Goal: Information Seeking & Learning: Learn about a topic

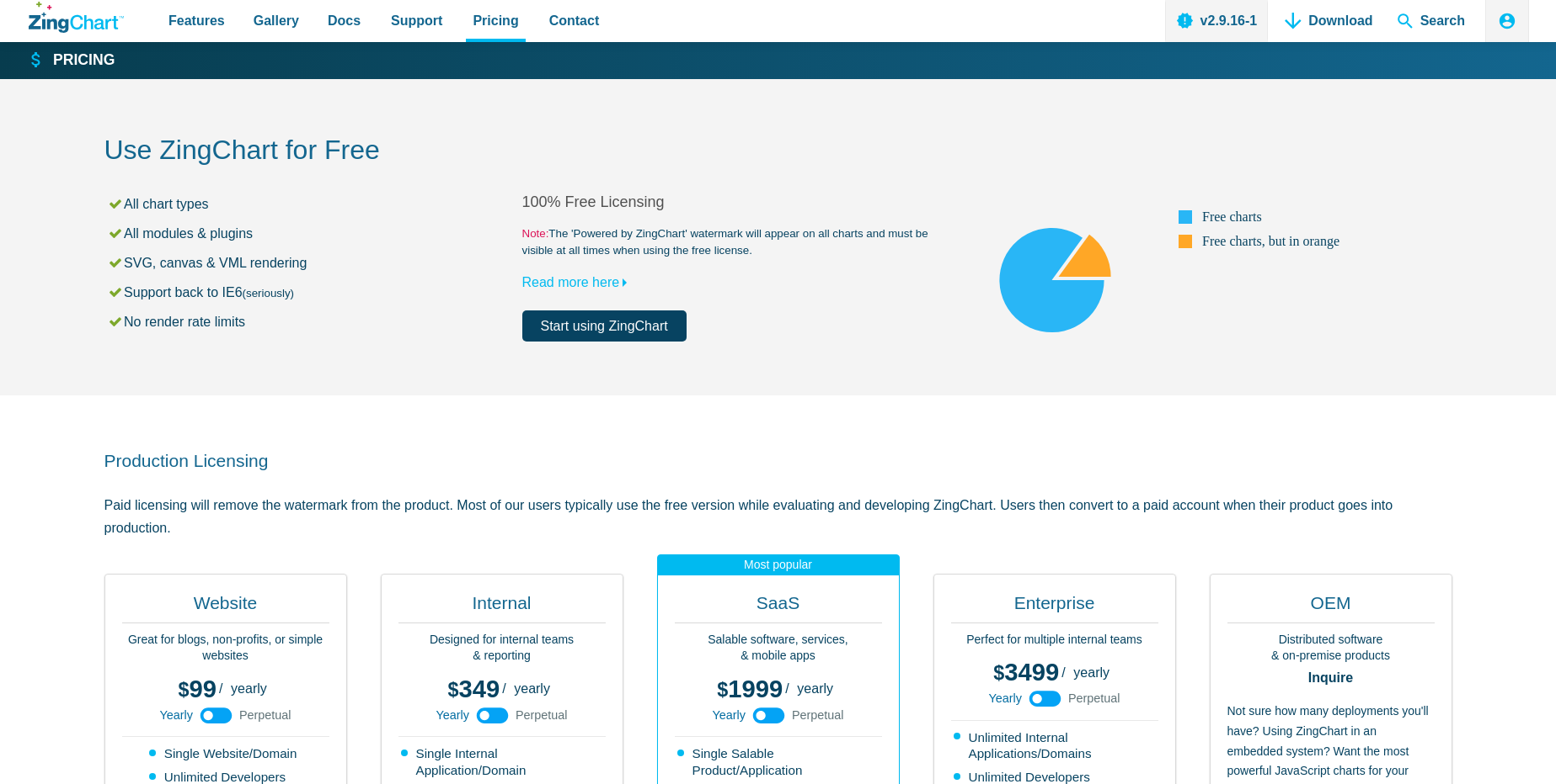
drag, startPoint x: 126, startPoint y: 202, endPoint x: 222, endPoint y: 205, distance: 96.0
click at [222, 205] on li "All chart types" at bounding box center [314, 203] width 416 height 23
drag, startPoint x: 126, startPoint y: 233, endPoint x: 232, endPoint y: 232, distance: 106.0
click at [232, 232] on li "All modules & plugins" at bounding box center [314, 233] width 416 height 23
click at [323, 265] on li "SVG, canvas & VML rendering" at bounding box center [314, 263] width 416 height 23
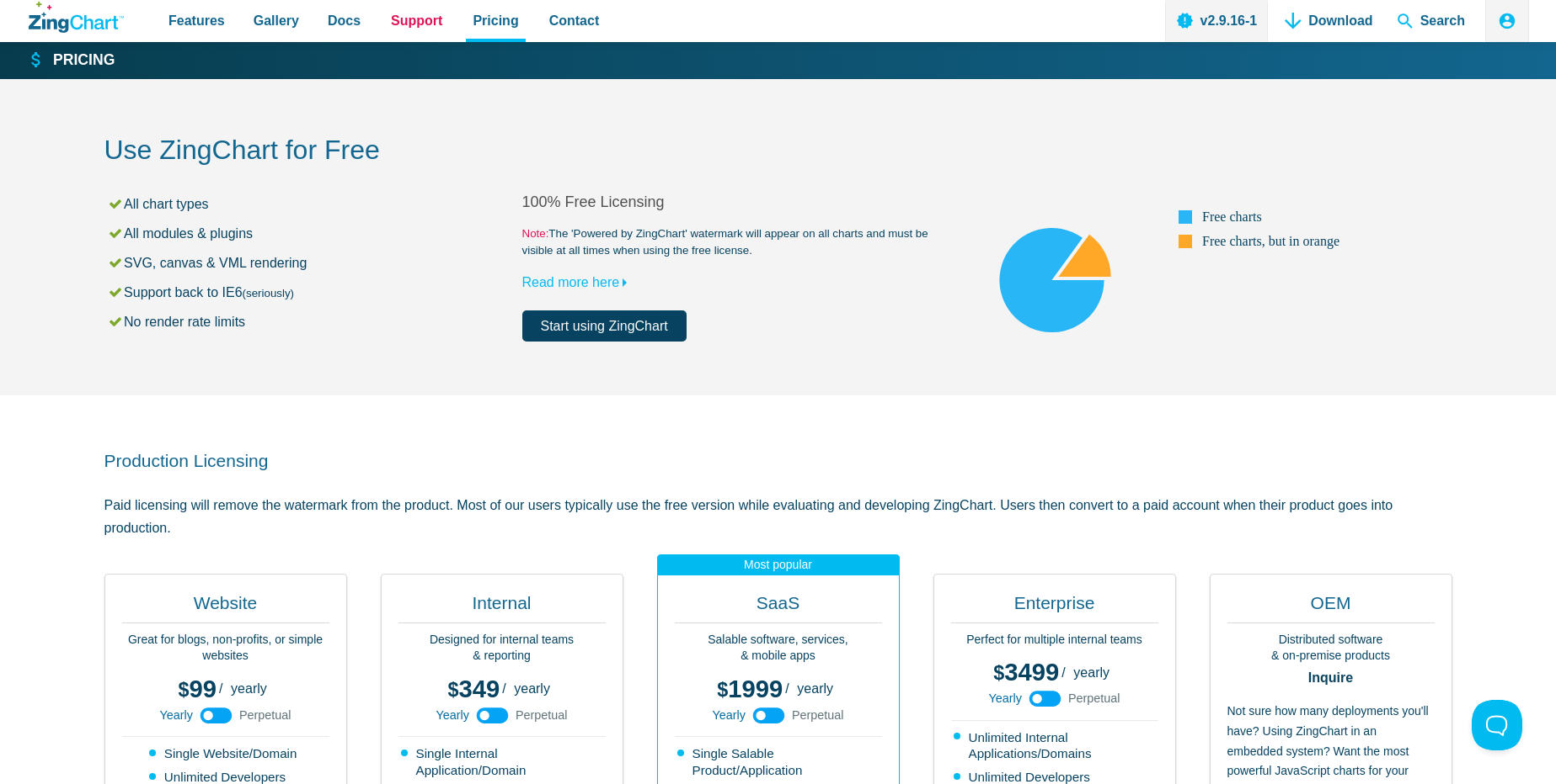
click at [405, 19] on span "Support" at bounding box center [417, 20] width 52 height 23
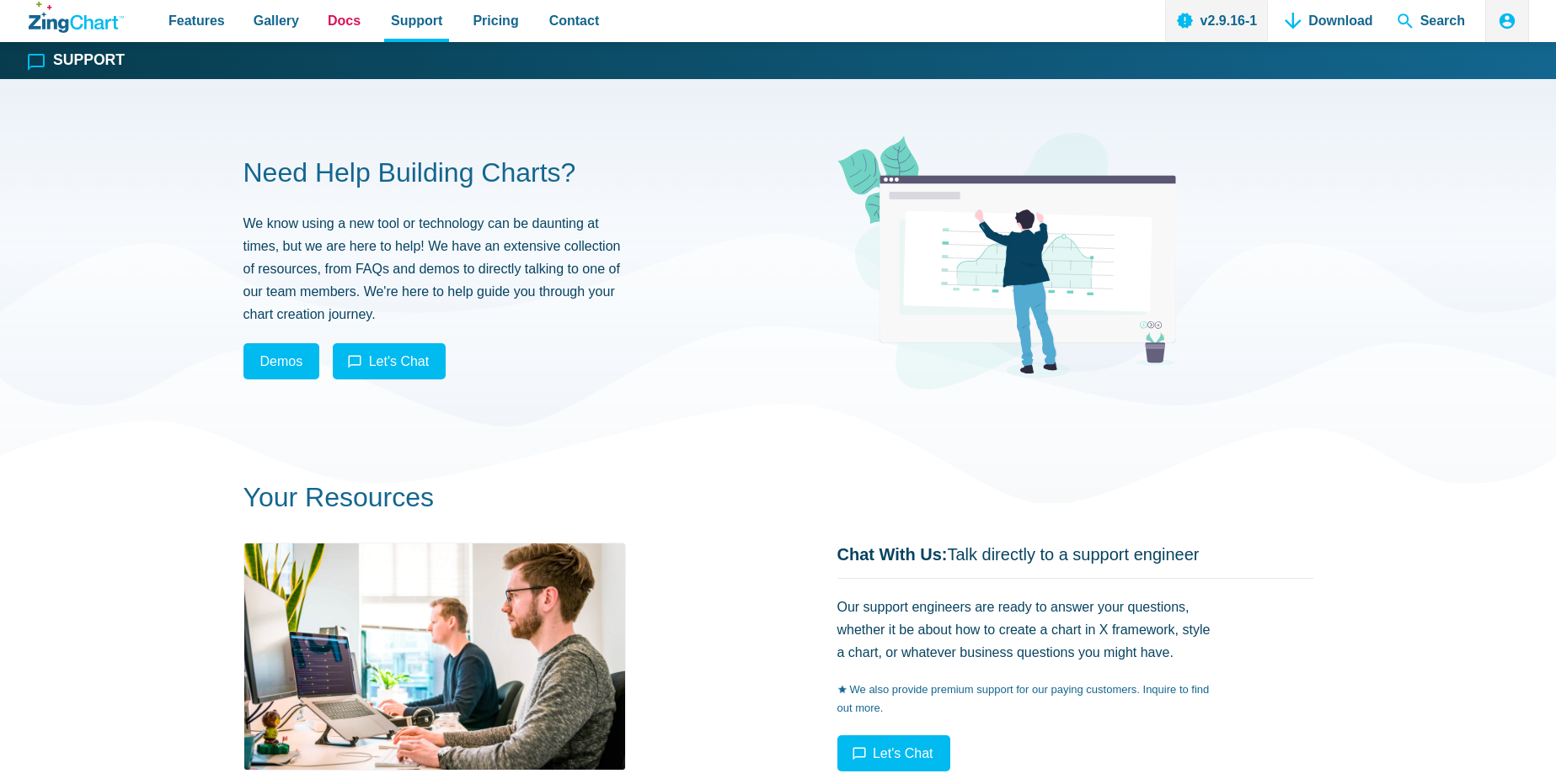
click at [353, 26] on span "Docs" at bounding box center [343, 20] width 33 height 23
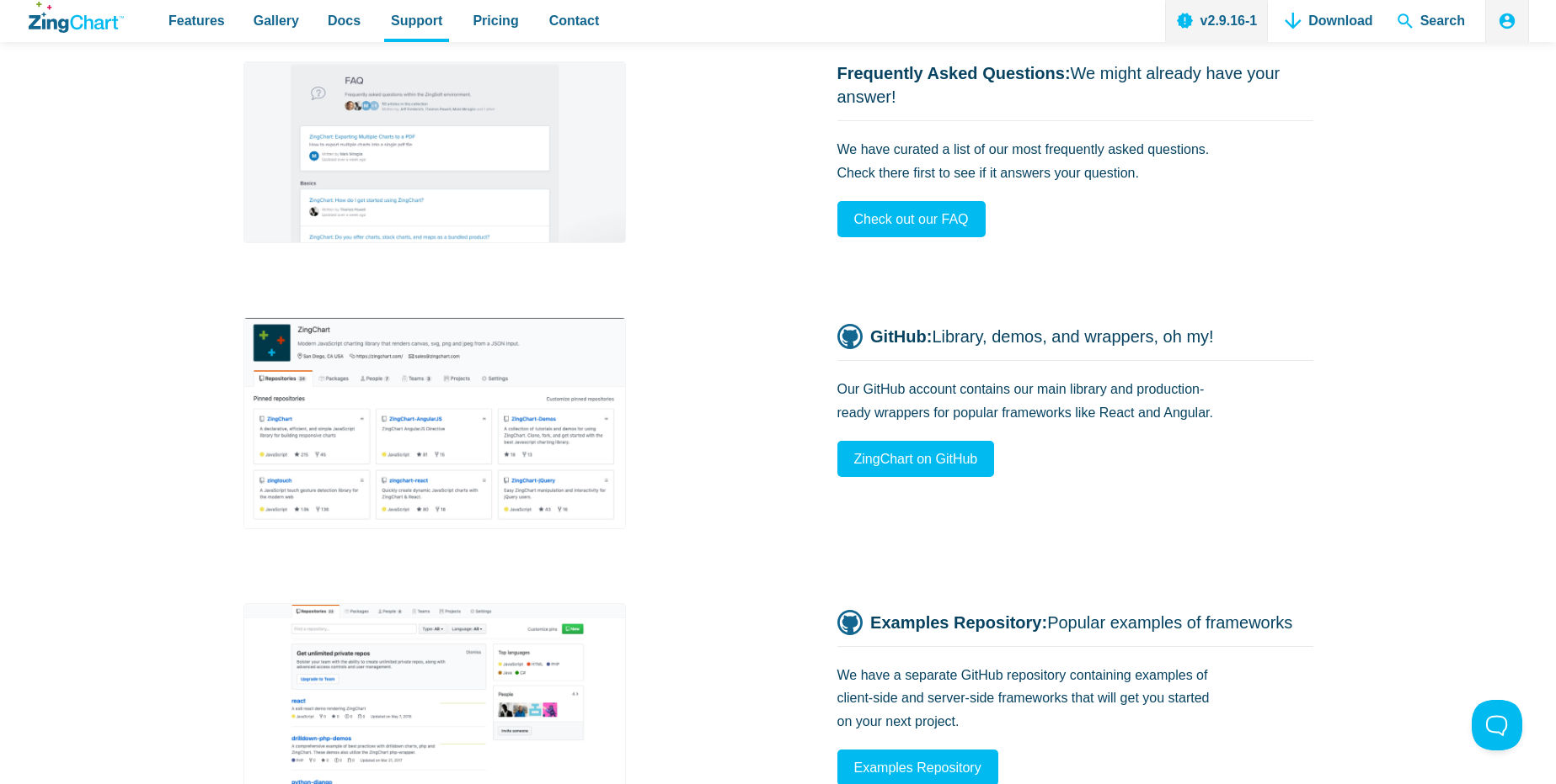
scroll to position [1313, 0]
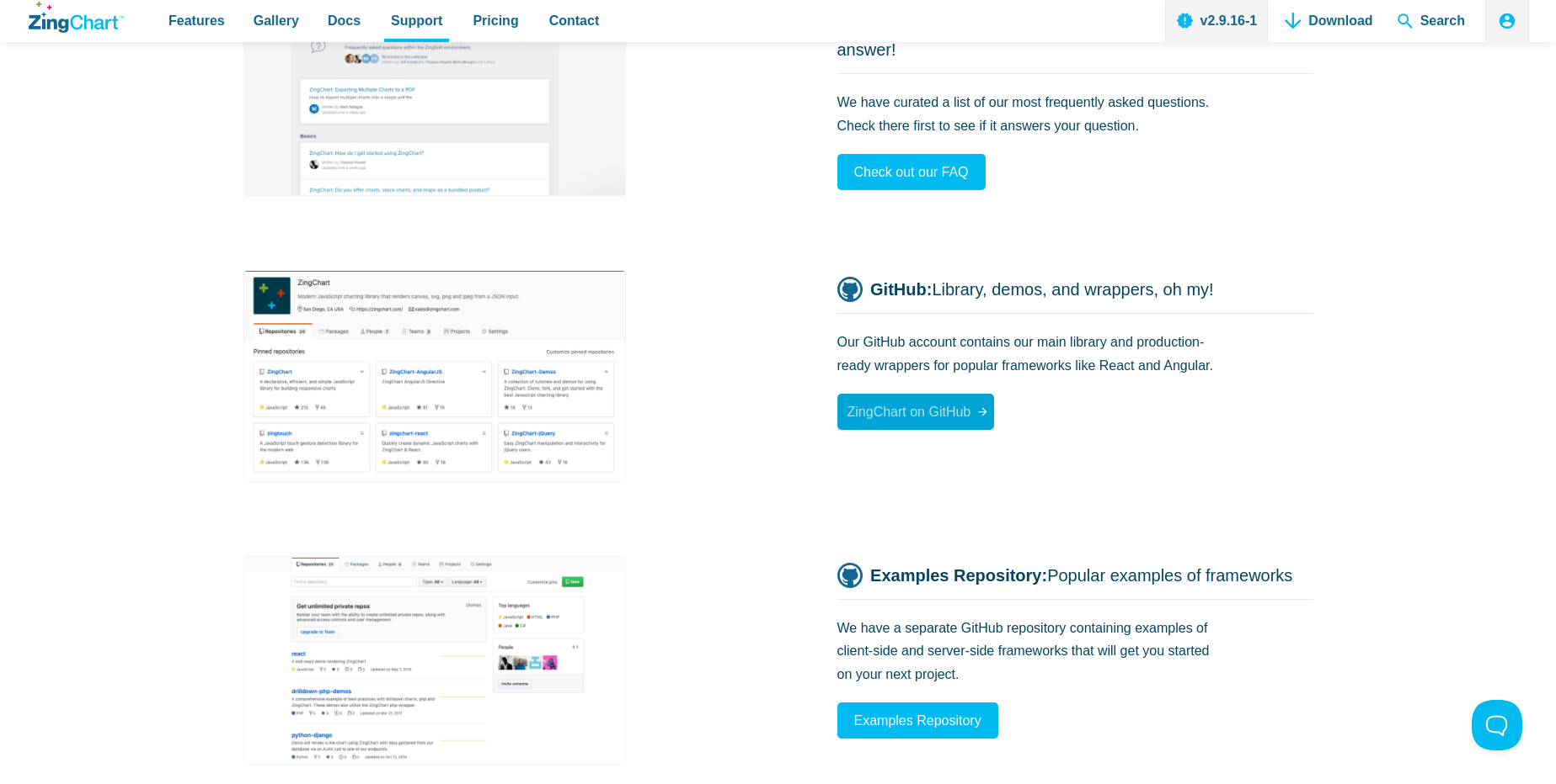
click at [910, 418] on span "ZingChart on GitHub" at bounding box center [908, 411] width 124 height 23
